Goal: Task Accomplishment & Management: Use online tool/utility

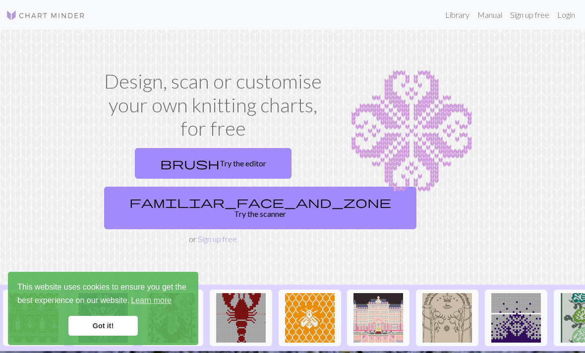
click at [243, 160] on link "brush Try the editor" at bounding box center [213, 163] width 157 height 31
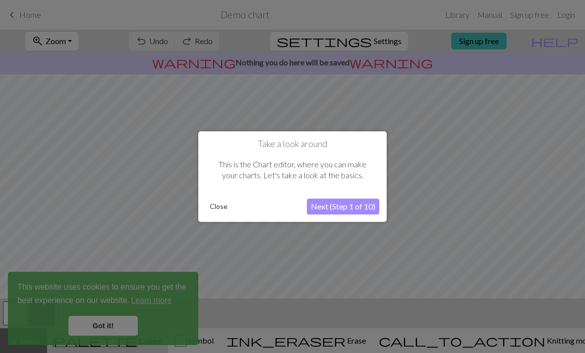
click at [225, 204] on button "Close" at bounding box center [219, 206] width 26 height 15
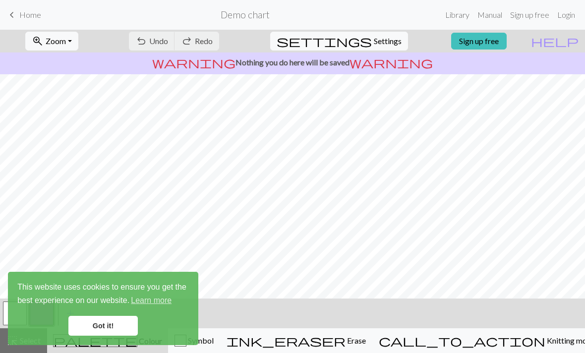
click at [197, 48] on div "undo Undo Undo redo Redo Redo" at bounding box center [173, 41] width 105 height 23
click at [202, 37] on div "undo Undo Undo redo Redo Redo" at bounding box center [173, 41] width 105 height 23
click at [203, 46] on div "undo Undo Undo redo Redo Redo" at bounding box center [173, 41] width 105 height 23
click at [213, 51] on div "undo Undo Undo redo Redo Redo" at bounding box center [173, 41] width 105 height 23
click at [213, 50] on div "undo Undo Undo redo Redo Redo" at bounding box center [173, 41] width 105 height 23
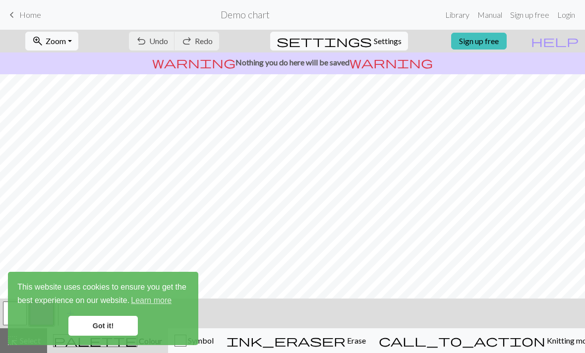
click at [213, 38] on div "undo Undo Undo redo Redo Redo" at bounding box center [173, 41] width 105 height 23
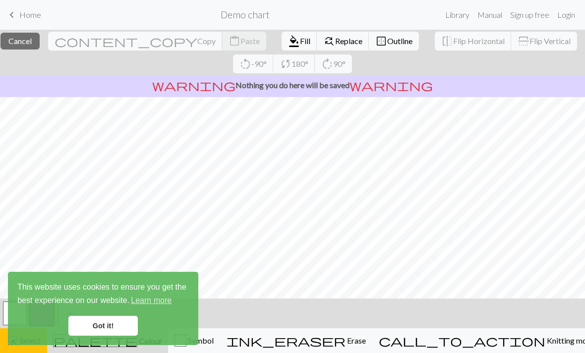
click at [100, 328] on link "Got it!" at bounding box center [102, 326] width 69 height 20
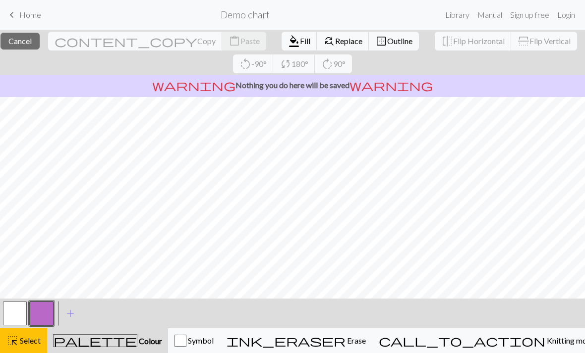
click at [366, 335] on div "ink_eraser Erase Erase" at bounding box center [295, 341] width 139 height 12
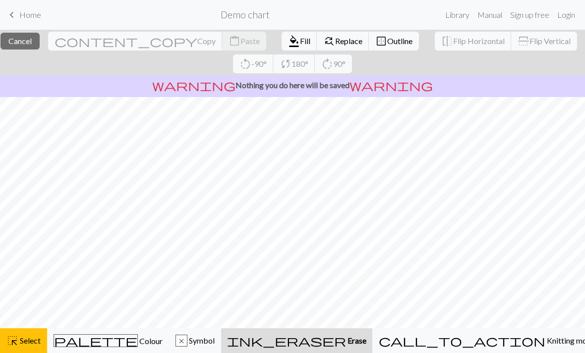
click at [372, 334] on button "ink_eraser Erase Erase" at bounding box center [296, 341] width 151 height 25
click at [335, 39] on span "Replace" at bounding box center [348, 40] width 27 height 9
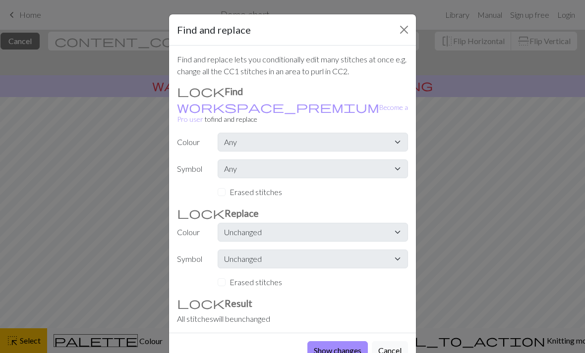
click at [379, 113] on div "Find and replace lets you conditionally edit many stitches at once e.g. change …" at bounding box center [292, 189] width 247 height 287
click at [403, 29] on button "Close" at bounding box center [404, 30] width 16 height 16
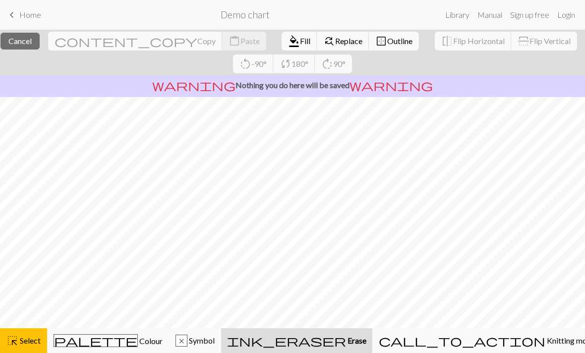
click at [562, 8] on link "Login" at bounding box center [566, 15] width 26 height 20
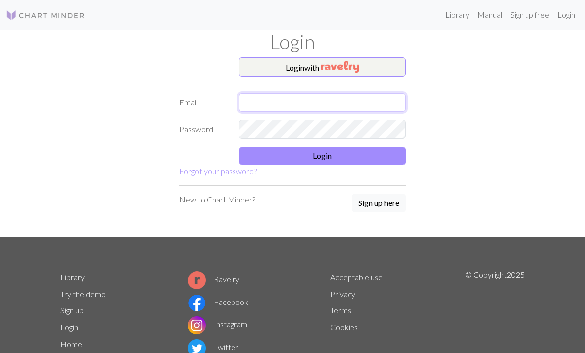
click at [261, 96] on input "text" at bounding box center [322, 102] width 167 height 19
click at [288, 102] on input "text" at bounding box center [322, 102] width 167 height 19
click at [307, 61] on button "Login with" at bounding box center [322, 67] width 167 height 20
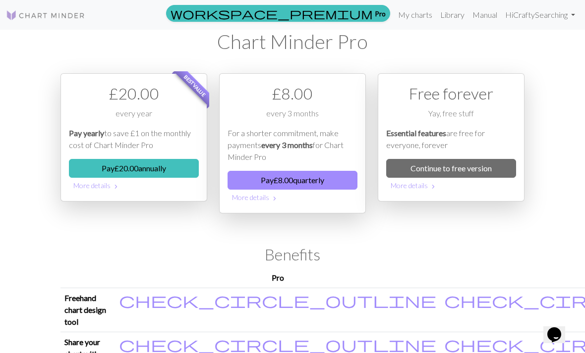
click at [479, 169] on link "Continue to free version" at bounding box center [451, 168] width 130 height 19
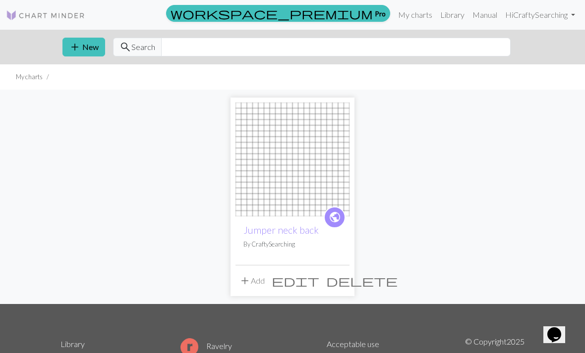
click at [319, 284] on span "edit" at bounding box center [296, 281] width 48 height 14
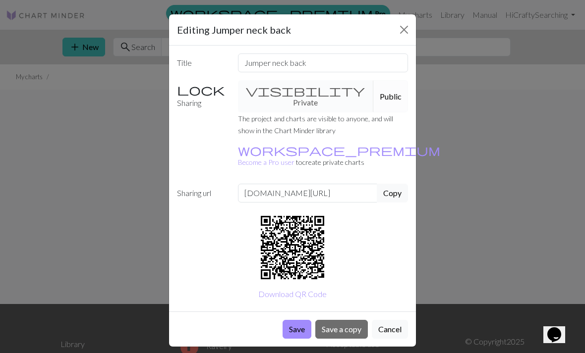
click at [403, 25] on button "Close" at bounding box center [404, 30] width 16 height 16
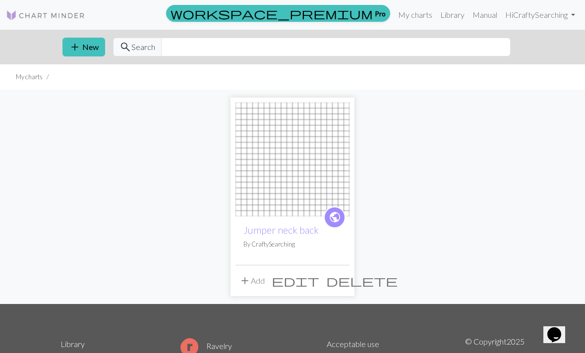
click at [315, 158] on img at bounding box center [292, 160] width 114 height 114
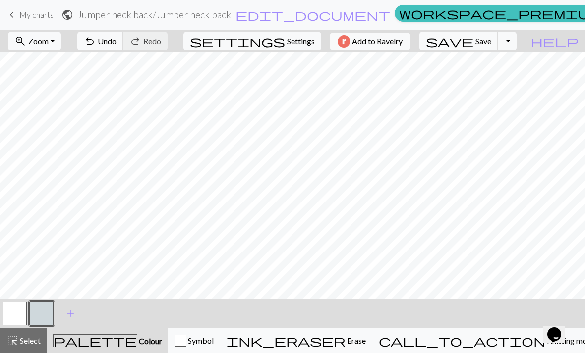
scroll to position [0, 21]
click at [366, 339] on span "Erase" at bounding box center [355, 340] width 20 height 9
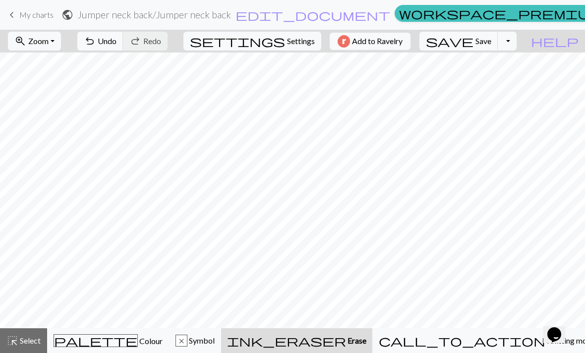
click at [124, 347] on div "palette Colour Colour" at bounding box center [108, 341] width 109 height 13
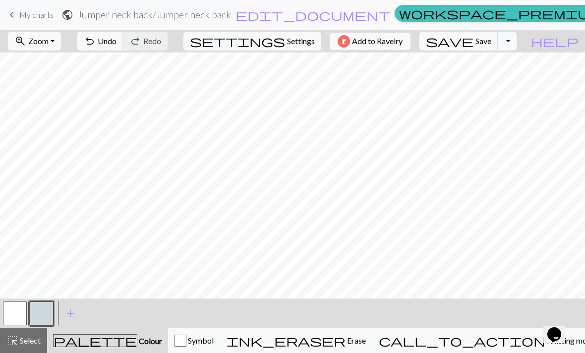
click at [366, 344] on span "Erase" at bounding box center [355, 340] width 20 height 9
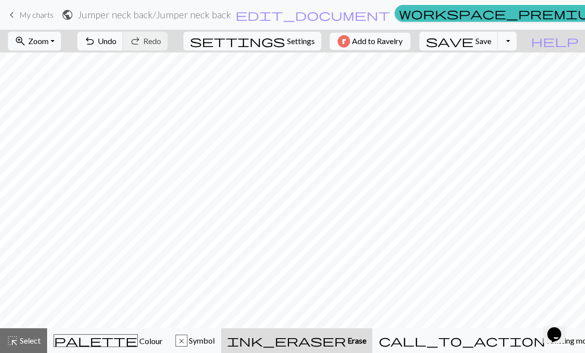
click at [135, 336] on div "palette Colour Colour" at bounding box center [108, 341] width 109 height 13
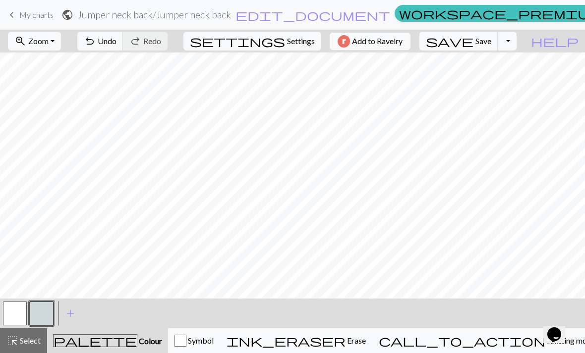
click at [366, 335] on div "ink_eraser Erase Erase" at bounding box center [295, 341] width 139 height 12
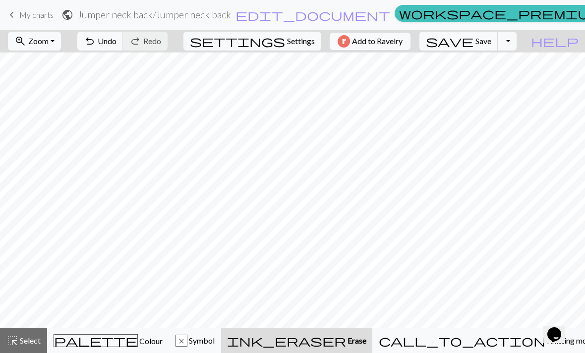
click at [140, 338] on div "palette Colour Colour" at bounding box center [108, 341] width 109 height 13
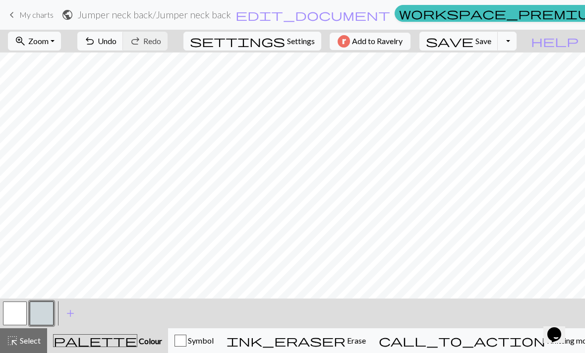
click at [366, 339] on span "Erase" at bounding box center [355, 340] width 20 height 9
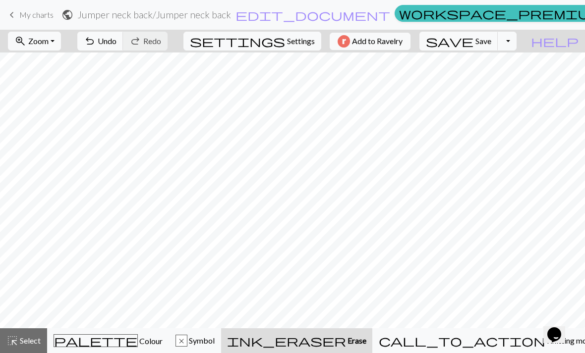
click at [138, 346] on div "palette Colour Colour" at bounding box center [108, 341] width 109 height 13
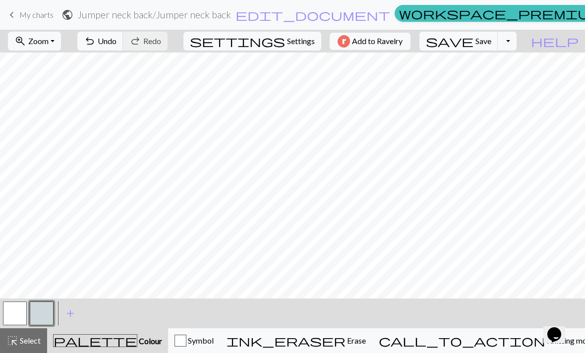
click at [366, 346] on div "ink_eraser Erase Erase" at bounding box center [295, 341] width 139 height 12
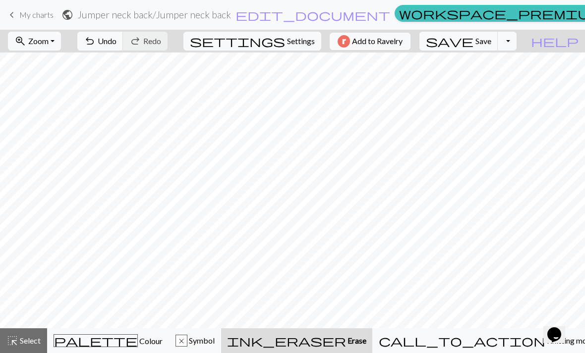
click at [138, 339] on span "Colour" at bounding box center [150, 340] width 25 height 9
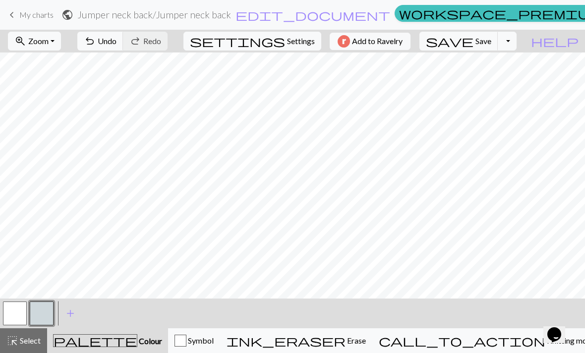
click at [366, 337] on span "Erase" at bounding box center [355, 340] width 20 height 9
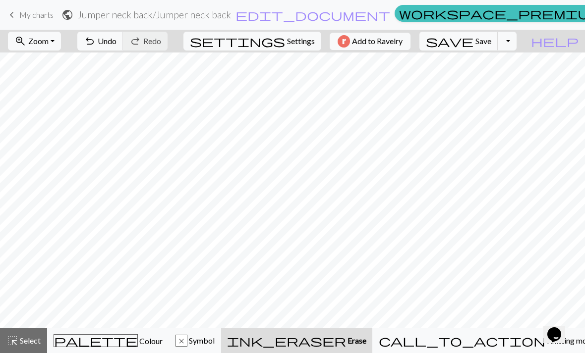
click at [138, 340] on span "Colour" at bounding box center [150, 340] width 25 height 9
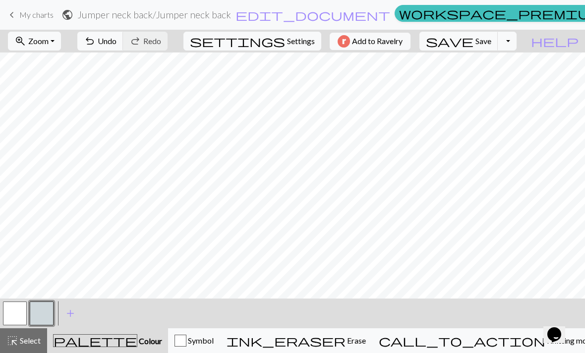
click at [366, 342] on span "Erase" at bounding box center [355, 340] width 20 height 9
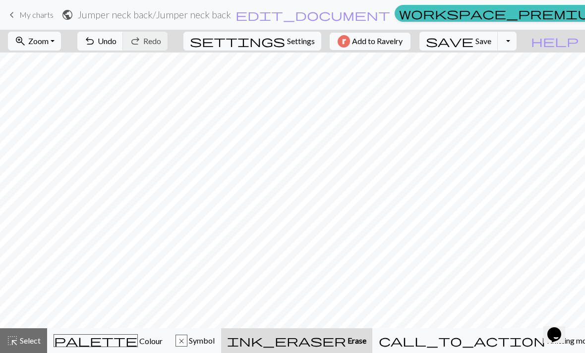
click at [138, 339] on span "Colour" at bounding box center [150, 340] width 25 height 9
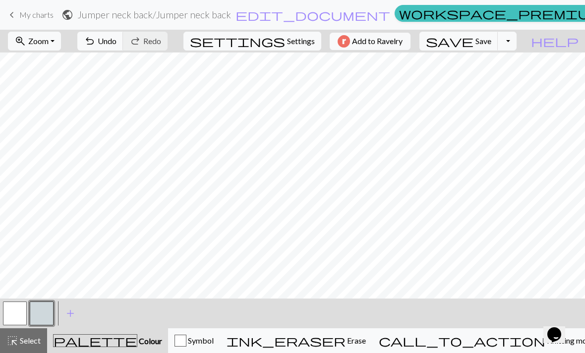
click at [366, 336] on div "ink_eraser Erase Erase" at bounding box center [295, 341] width 139 height 12
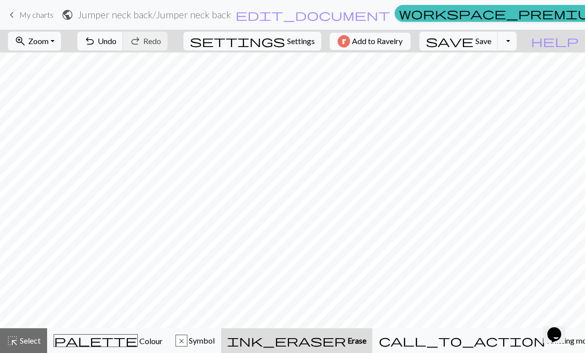
click at [136, 340] on div "palette Colour Colour" at bounding box center [108, 341] width 109 height 13
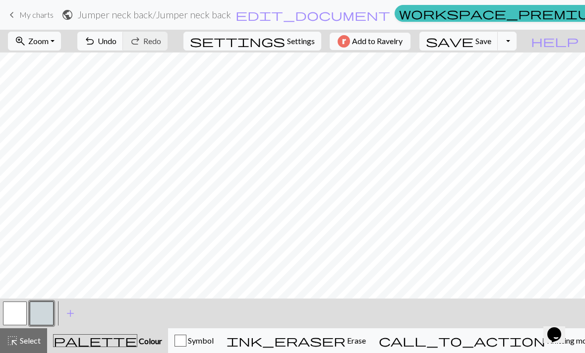
click at [366, 346] on div "ink_eraser Erase Erase" at bounding box center [295, 341] width 139 height 12
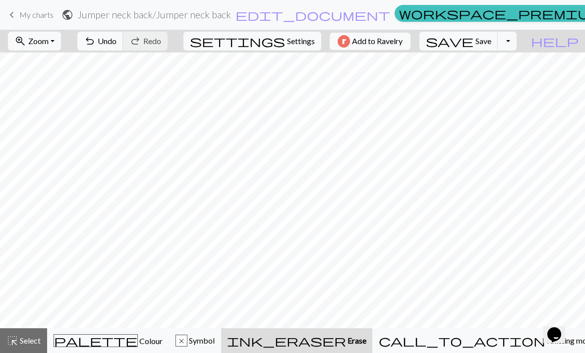
click at [138, 338] on span "Colour" at bounding box center [150, 340] width 25 height 9
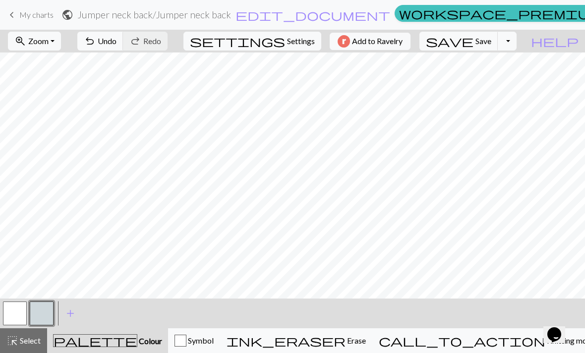
click at [366, 344] on span "Erase" at bounding box center [355, 340] width 20 height 9
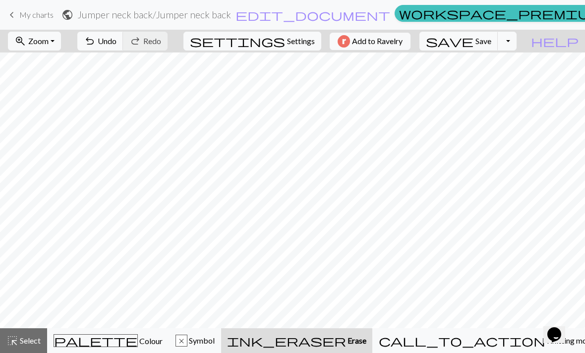
click at [138, 344] on span "Colour" at bounding box center [150, 340] width 25 height 9
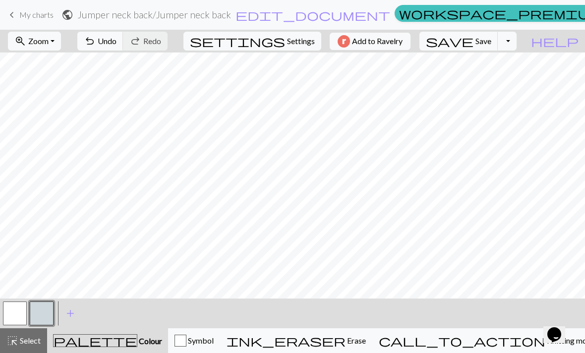
click at [372, 333] on button "ink_eraser Erase Erase" at bounding box center [296, 341] width 152 height 25
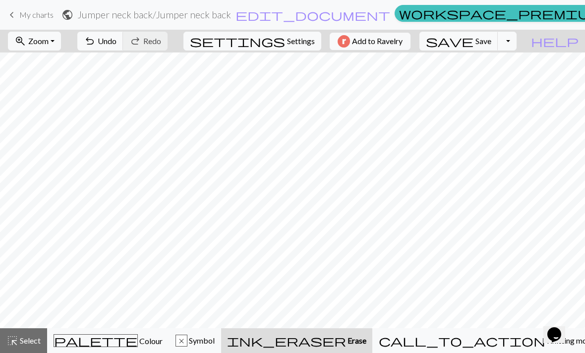
click at [141, 344] on div "palette Colour Colour" at bounding box center [108, 341] width 109 height 13
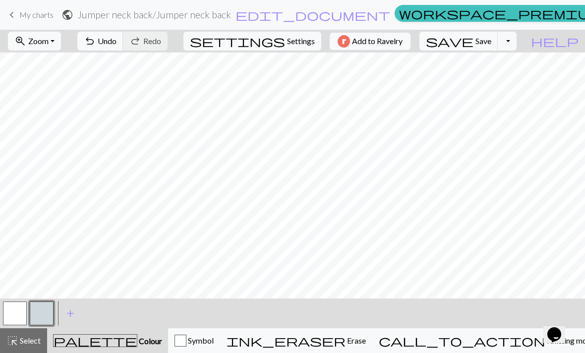
click at [366, 345] on span "Erase" at bounding box center [355, 340] width 20 height 9
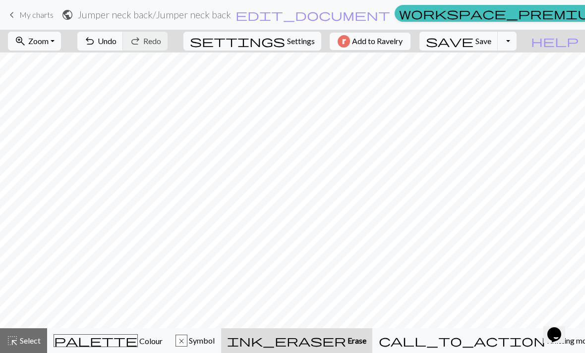
click at [148, 338] on div "palette Colour Colour" at bounding box center [108, 341] width 109 height 13
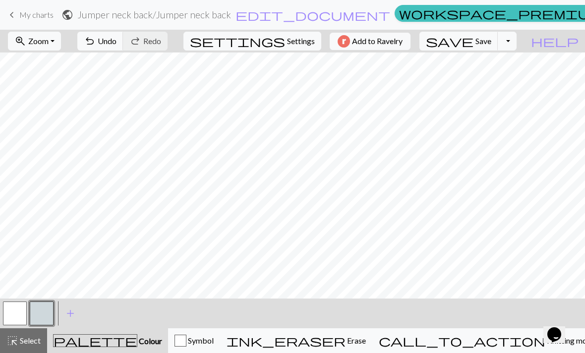
click at [366, 339] on span "Erase" at bounding box center [355, 340] width 20 height 9
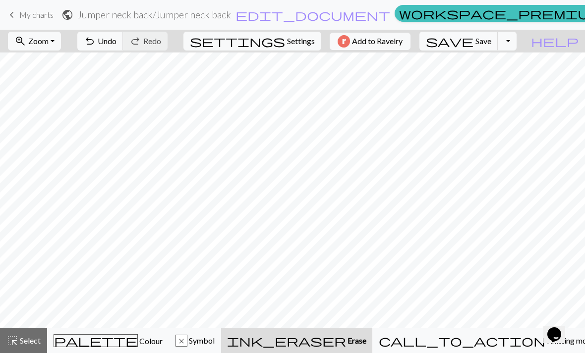
click at [138, 346] on span "Colour" at bounding box center [150, 340] width 25 height 9
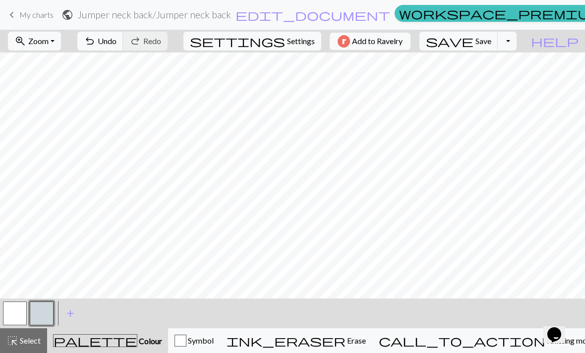
click at [372, 335] on button "ink_eraser Erase Erase" at bounding box center [296, 341] width 152 height 25
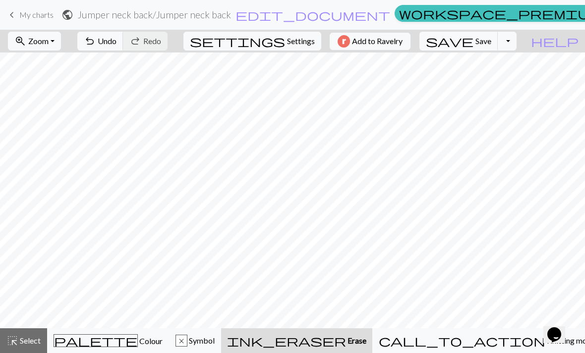
click at [111, 335] on div "palette Colour Colour" at bounding box center [108, 341] width 109 height 13
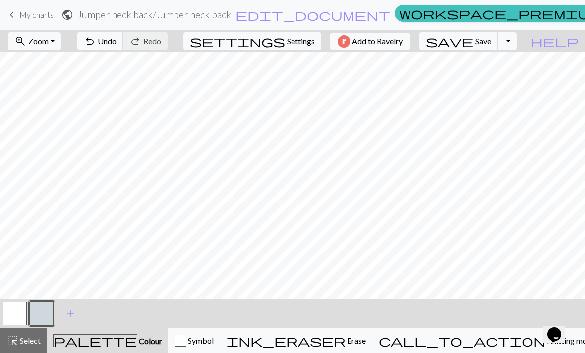
click at [366, 339] on span "Erase" at bounding box center [355, 340] width 20 height 9
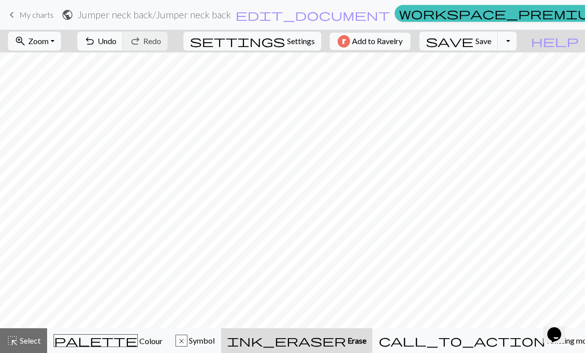
click at [138, 343] on span "Colour" at bounding box center [150, 340] width 25 height 9
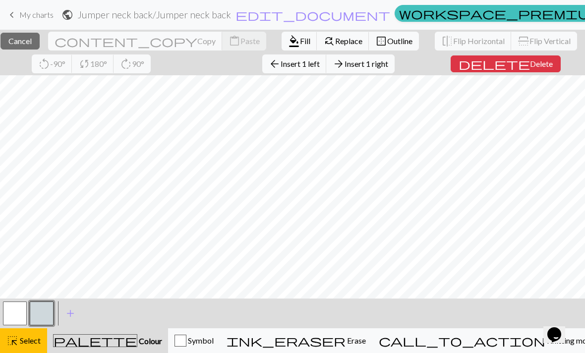
click at [372, 347] on button "ink_eraser Erase Erase" at bounding box center [296, 341] width 152 height 25
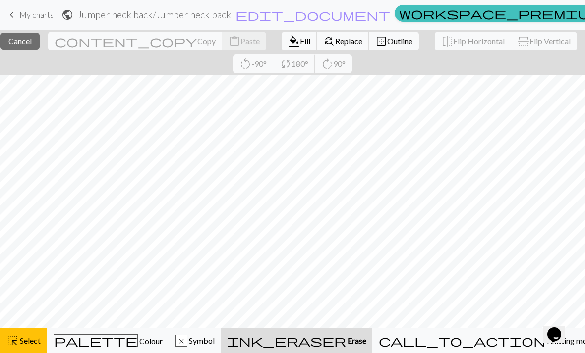
click at [366, 343] on span "Erase" at bounding box center [356, 340] width 20 height 9
click at [38, 345] on span "Select" at bounding box center [29, 340] width 22 height 9
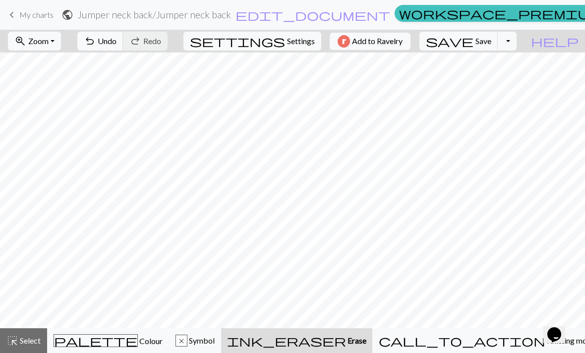
click at [138, 338] on span "Colour" at bounding box center [150, 340] width 25 height 9
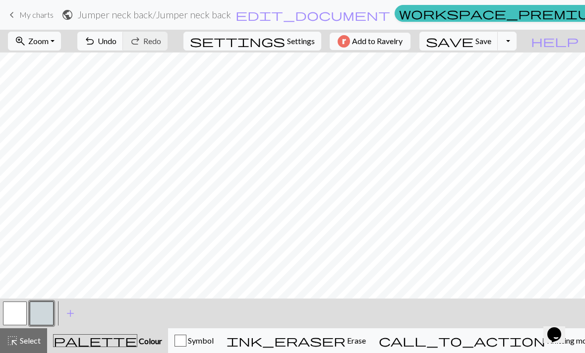
click at [486, 346] on div "call_to_action Knitting mode Knitting mode" at bounding box center [487, 341] width 217 height 12
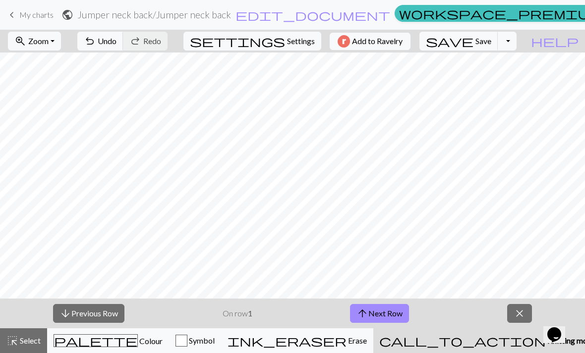
click at [367, 338] on span "Erase" at bounding box center [356, 340] width 20 height 9
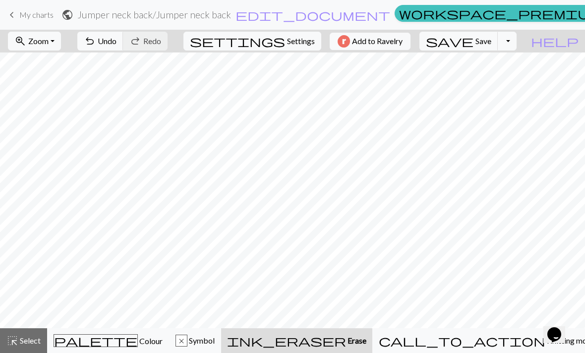
click at [215, 336] on span "Symbol" at bounding box center [200, 340] width 27 height 9
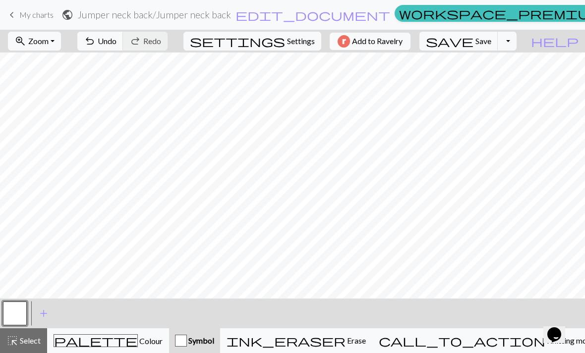
click at [101, 345] on span "palette" at bounding box center [95, 341] width 83 height 14
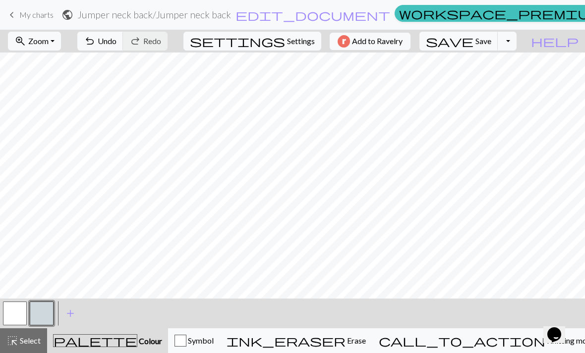
click at [41, 315] on button "button" at bounding box center [42, 314] width 24 height 24
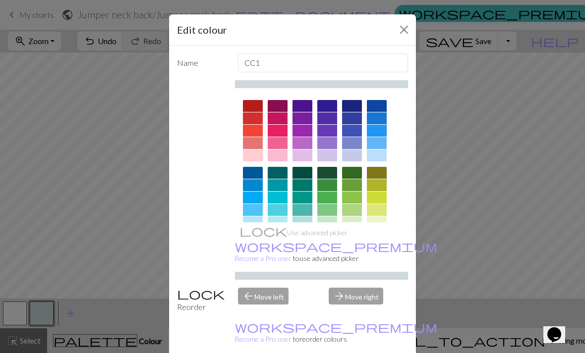
click at [411, 26] on button "Close" at bounding box center [404, 30] width 16 height 16
